Goal: Transaction & Acquisition: Purchase product/service

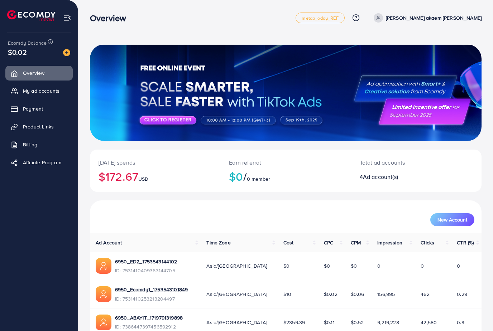
click at [40, 112] on span "Payment" at bounding box center [33, 108] width 20 height 7
click at [40, 112] on link "Payment" at bounding box center [38, 109] width 67 height 14
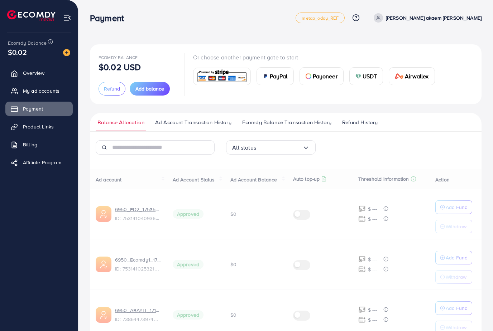
click at [36, 113] on link "Payment" at bounding box center [38, 109] width 67 height 14
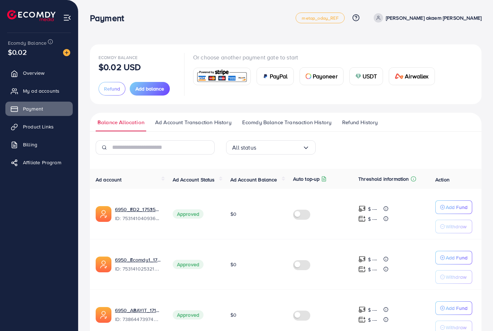
click at [151, 94] on button "Add balance" at bounding box center [150, 89] width 40 height 14
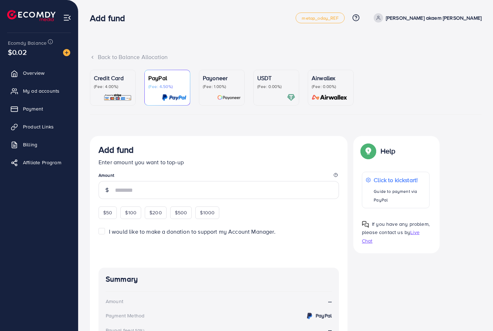
click at [122, 99] on img at bounding box center [117, 97] width 28 height 8
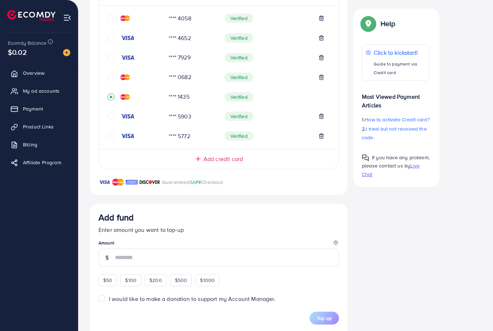
scroll to position [149, 0]
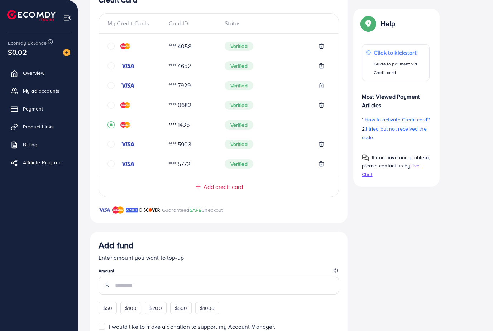
click at [118, 160] on div at bounding box center [134, 163] width 55 height 7
click at [112, 164] on icon "circle" at bounding box center [110, 163] width 7 height 7
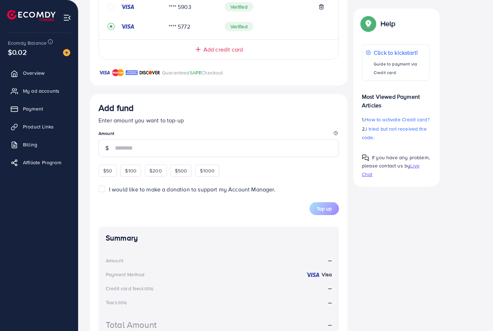
scroll to position [311, 0]
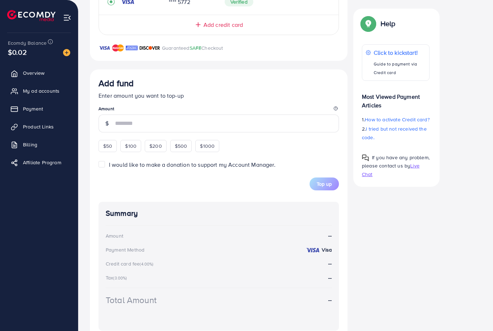
click at [258, 128] on input "number" at bounding box center [227, 124] width 224 height 18
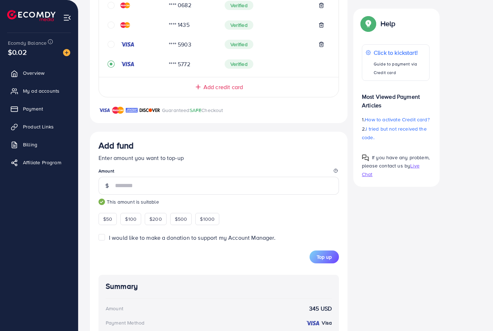
scroll to position [246, 0]
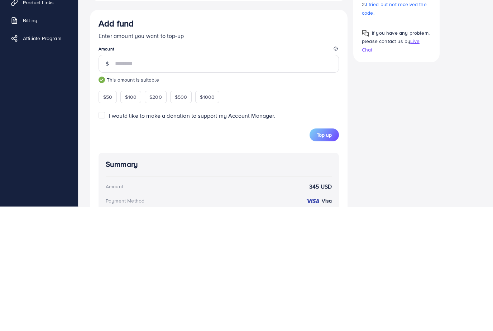
type input "***"
click at [321, 256] on span "Top up" at bounding box center [323, 259] width 15 height 7
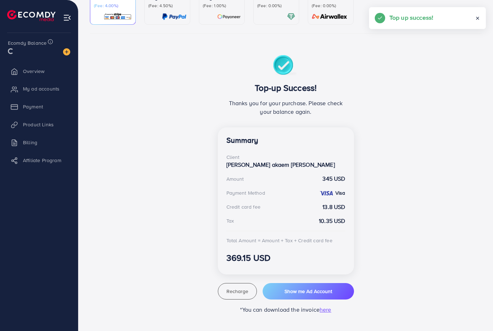
scroll to position [49, 0]
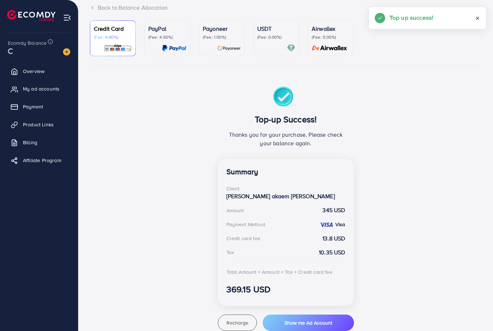
click at [49, 91] on span "My ad accounts" at bounding box center [41, 88] width 37 height 7
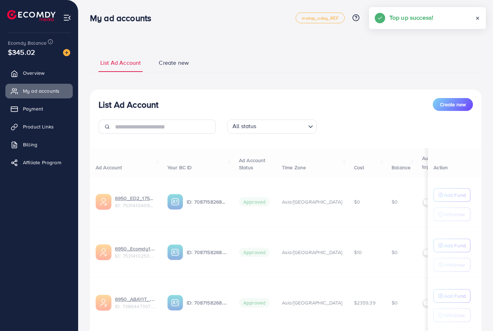
click at [49, 139] on link "Billing" at bounding box center [38, 144] width 67 height 14
click at [49, 89] on span "My ad accounts" at bounding box center [41, 90] width 37 height 7
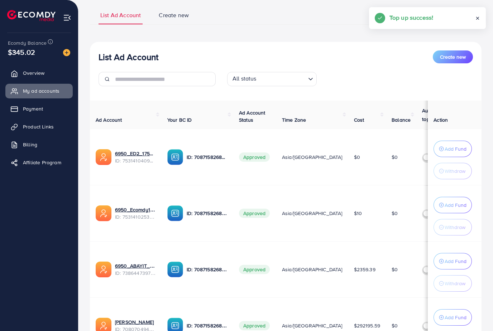
scroll to position [99, 0]
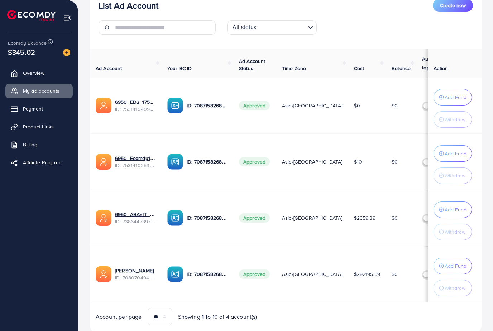
click at [466, 266] on button "Add Fund" at bounding box center [452, 266] width 38 height 16
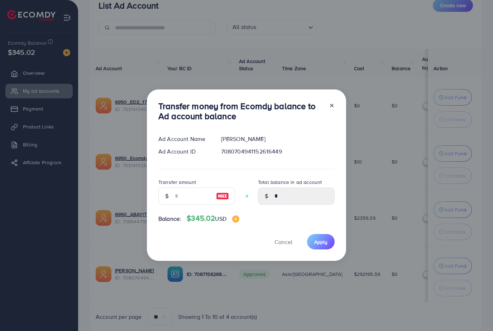
click at [225, 200] on img at bounding box center [222, 196] width 13 height 9
type input "***"
type input "******"
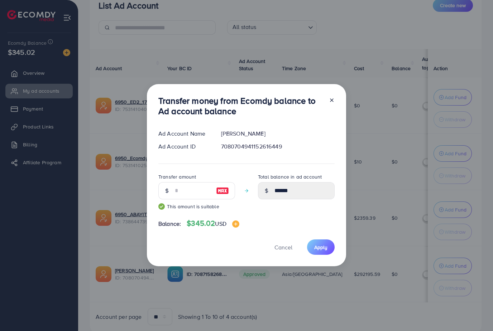
click at [325, 252] on button "Apply" at bounding box center [321, 246] width 28 height 15
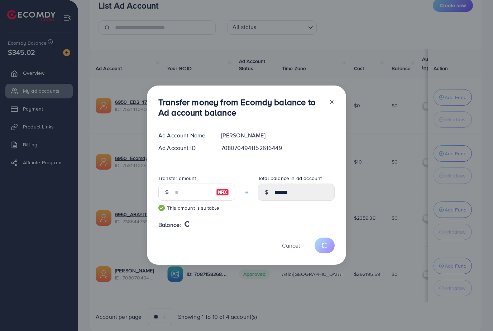
type input "*"
